Goal: Task Accomplishment & Management: Use online tool/utility

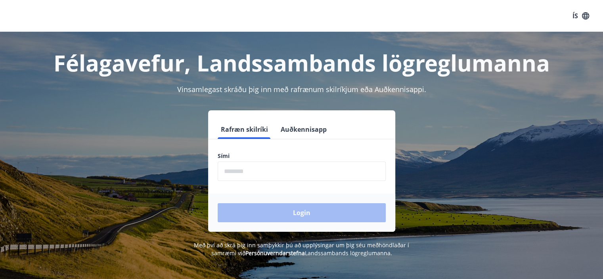
click at [274, 170] on input "phone" at bounding box center [302, 170] width 168 height 19
type input "********"
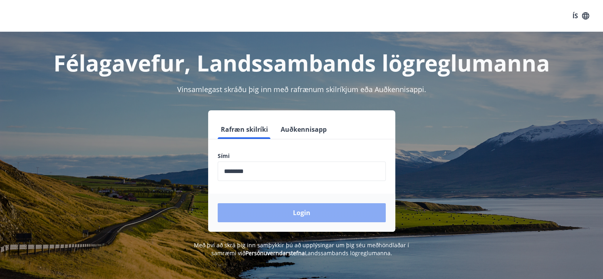
click at [290, 205] on button "Login" at bounding box center [302, 212] width 168 height 19
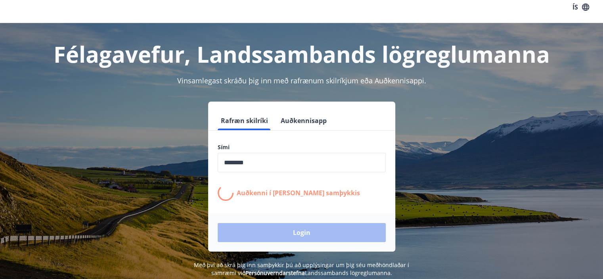
scroll to position [9, 0]
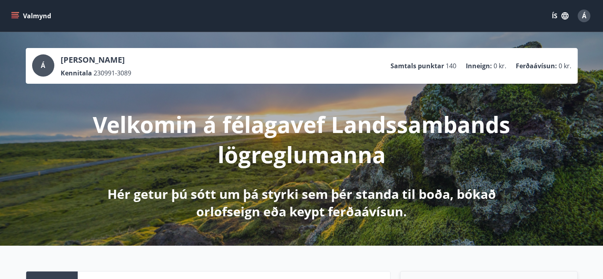
click at [14, 8] on div "Valmynd ÍS Á" at bounding box center [302, 15] width 584 height 19
click at [14, 18] on icon "menu" at bounding box center [14, 17] width 7 height 1
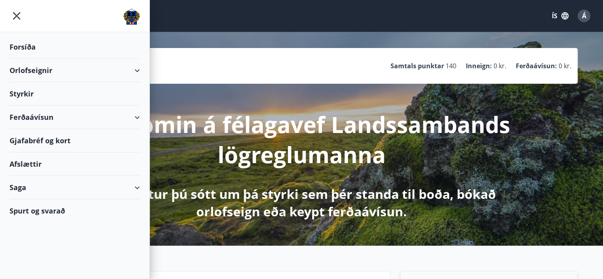
click at [116, 123] on div "Ferðaávísun" at bounding box center [75, 116] width 130 height 23
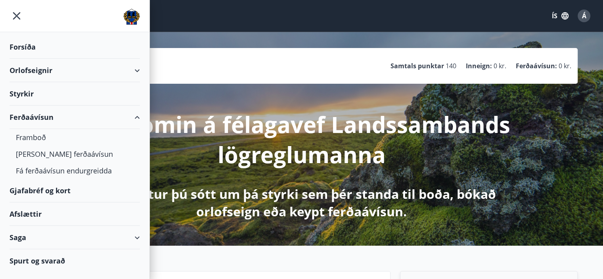
click at [88, 112] on div "Ferðaávísun" at bounding box center [75, 116] width 130 height 23
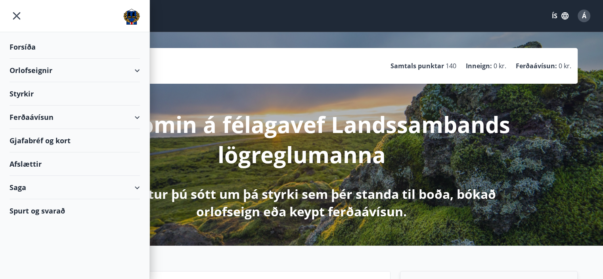
click at [61, 145] on div "Gjafabréf og kort" at bounding box center [75, 140] width 130 height 23
